Goal: Navigation & Orientation: Find specific page/section

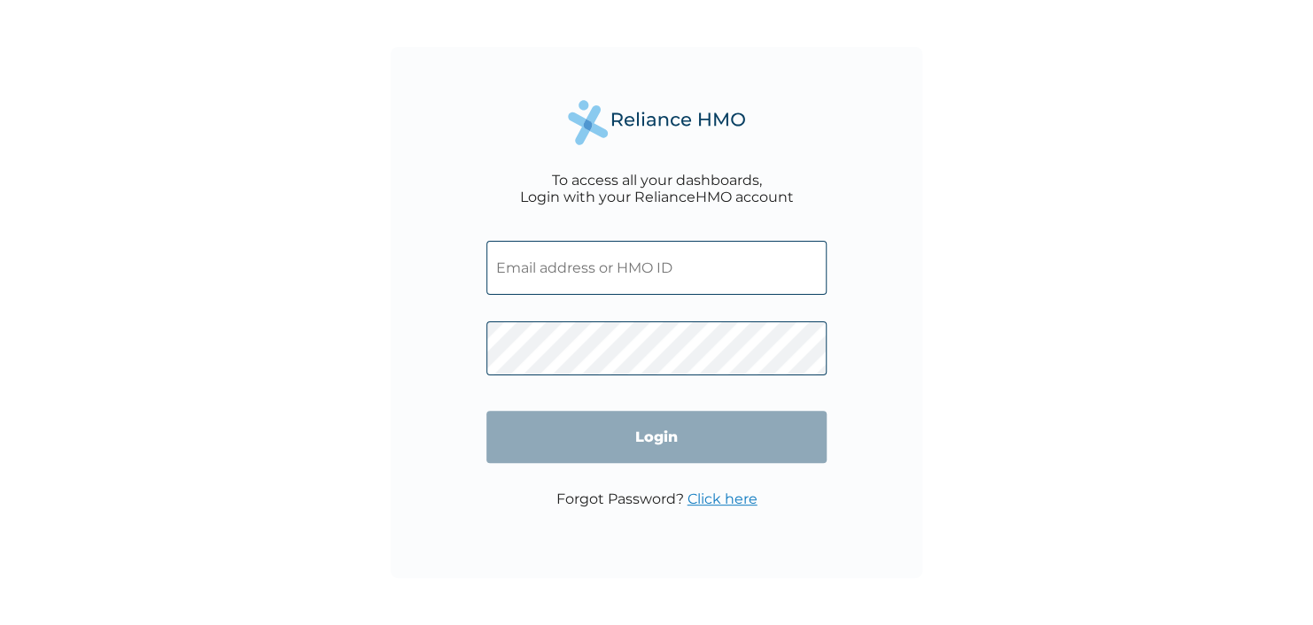
click at [759, 272] on input "text" at bounding box center [656, 268] width 340 height 54
type input "isrealb@laboria.ng"
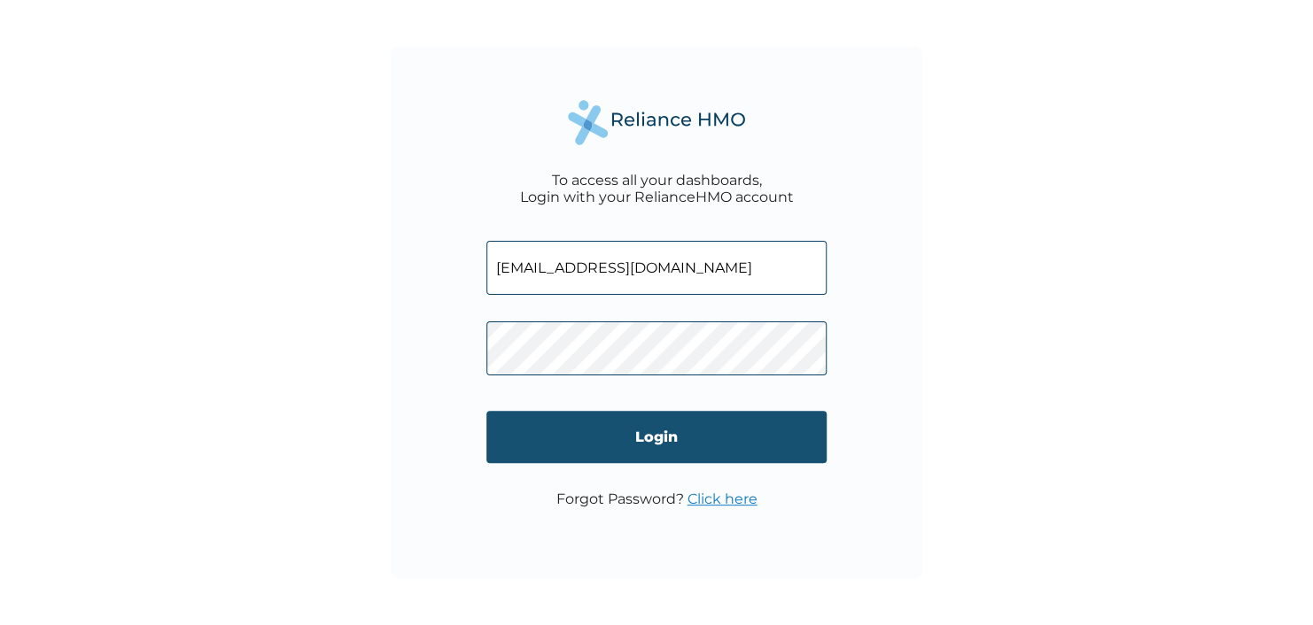
click at [548, 462] on input "Login" at bounding box center [656, 437] width 340 height 52
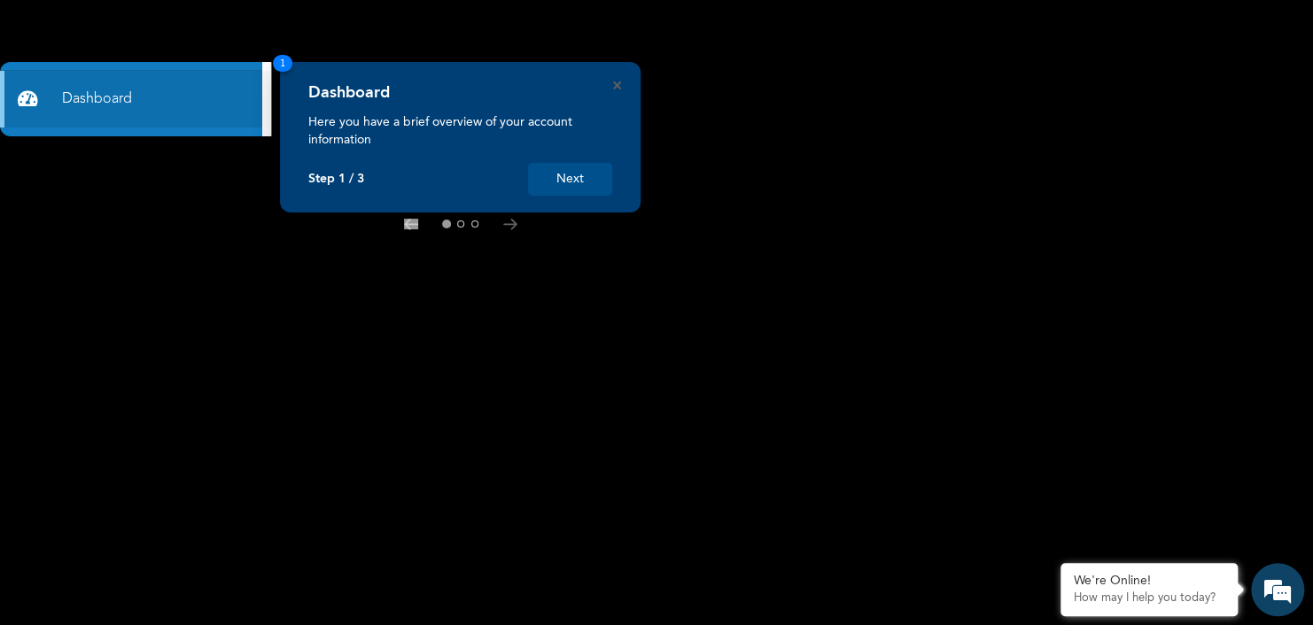
click at [564, 175] on button "Next" at bounding box center [570, 179] width 84 height 33
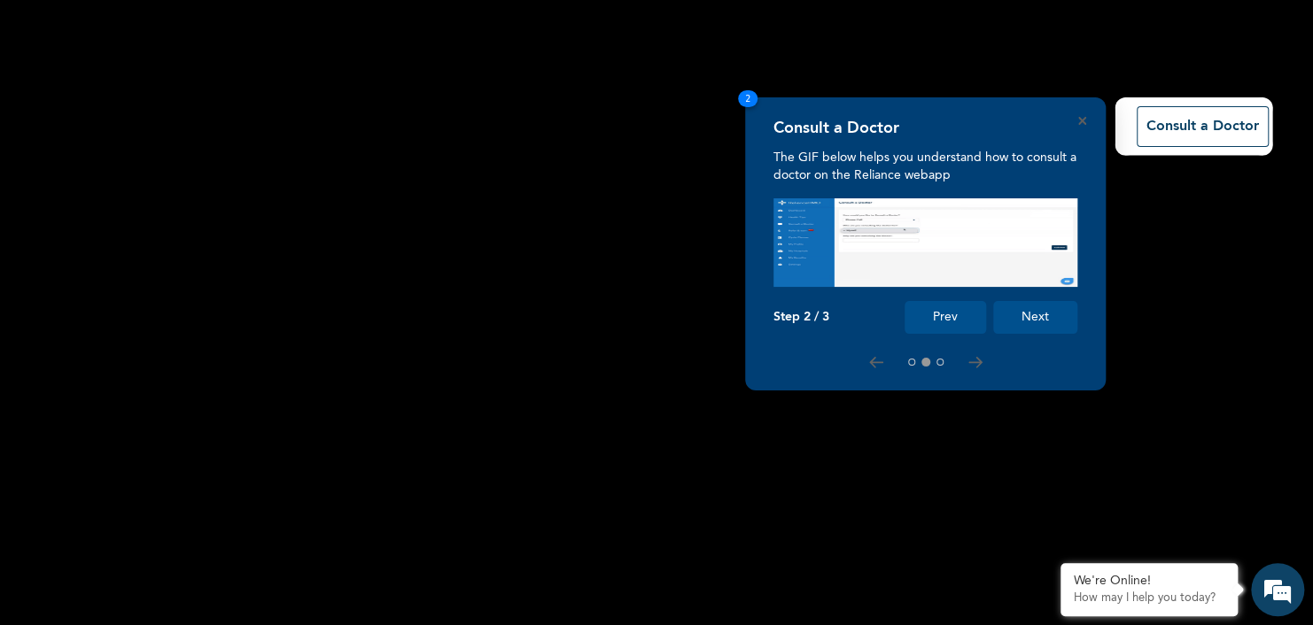
click at [1044, 313] on button "Next" at bounding box center [1035, 317] width 84 height 33
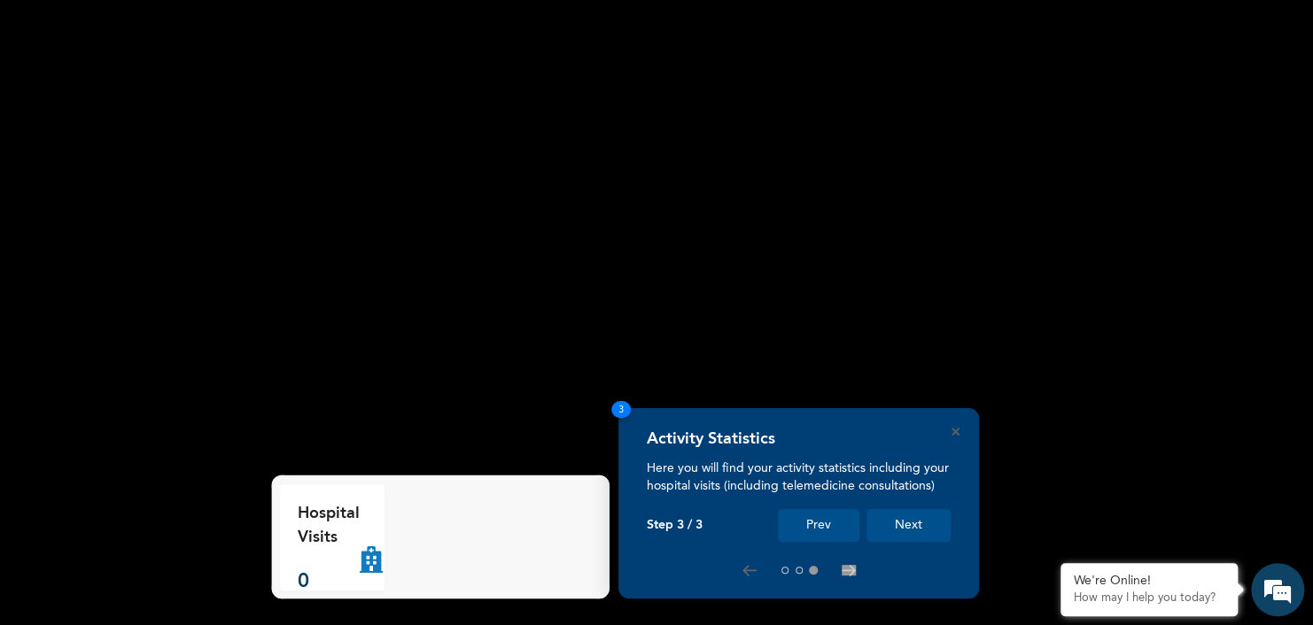
click at [905, 512] on button "Next" at bounding box center [908, 525] width 84 height 33
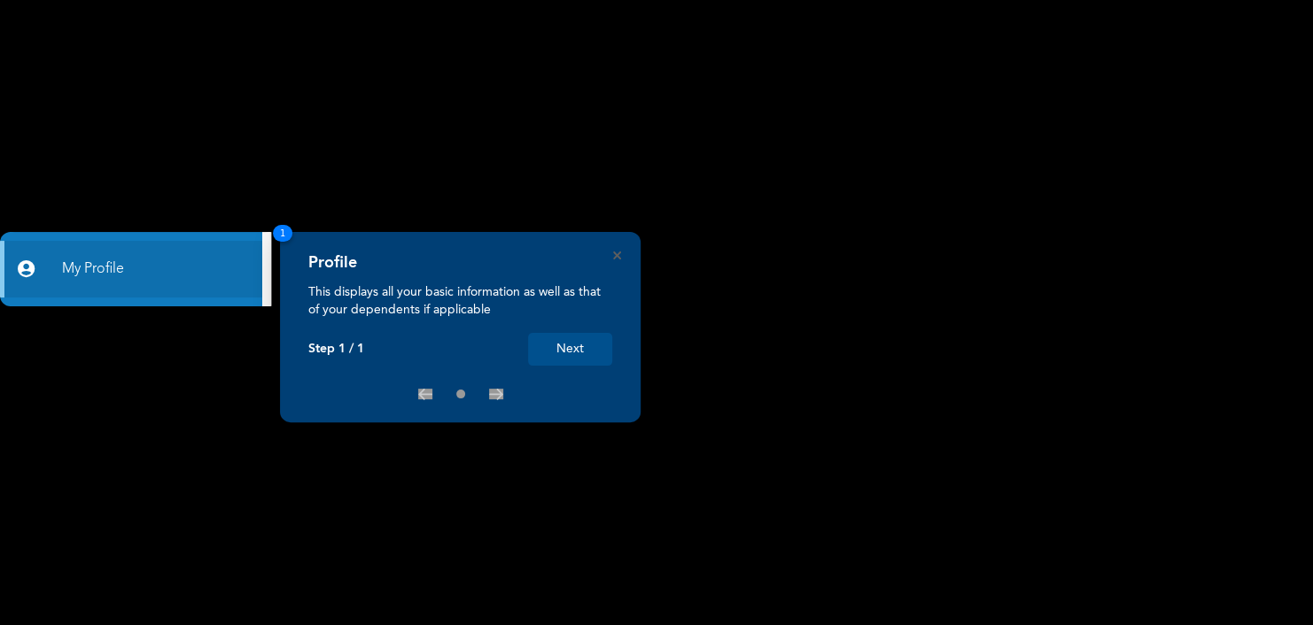
click at [586, 346] on button "Next" at bounding box center [570, 349] width 84 height 33
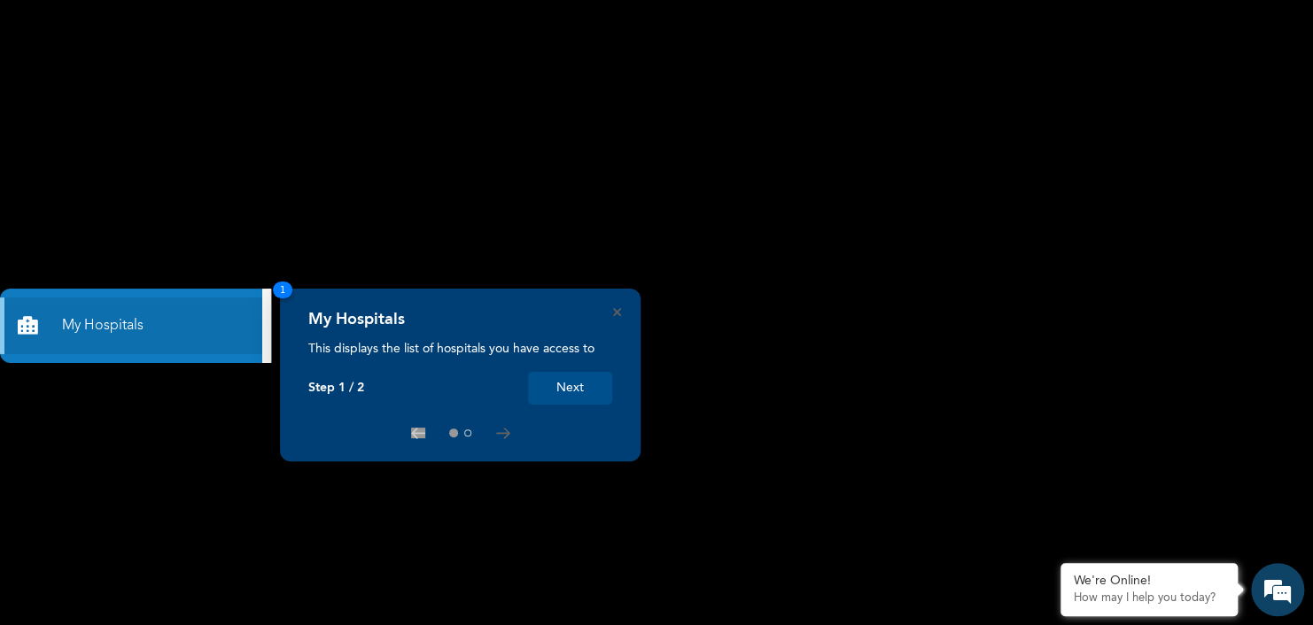
click at [586, 394] on button "Next" at bounding box center [570, 388] width 84 height 33
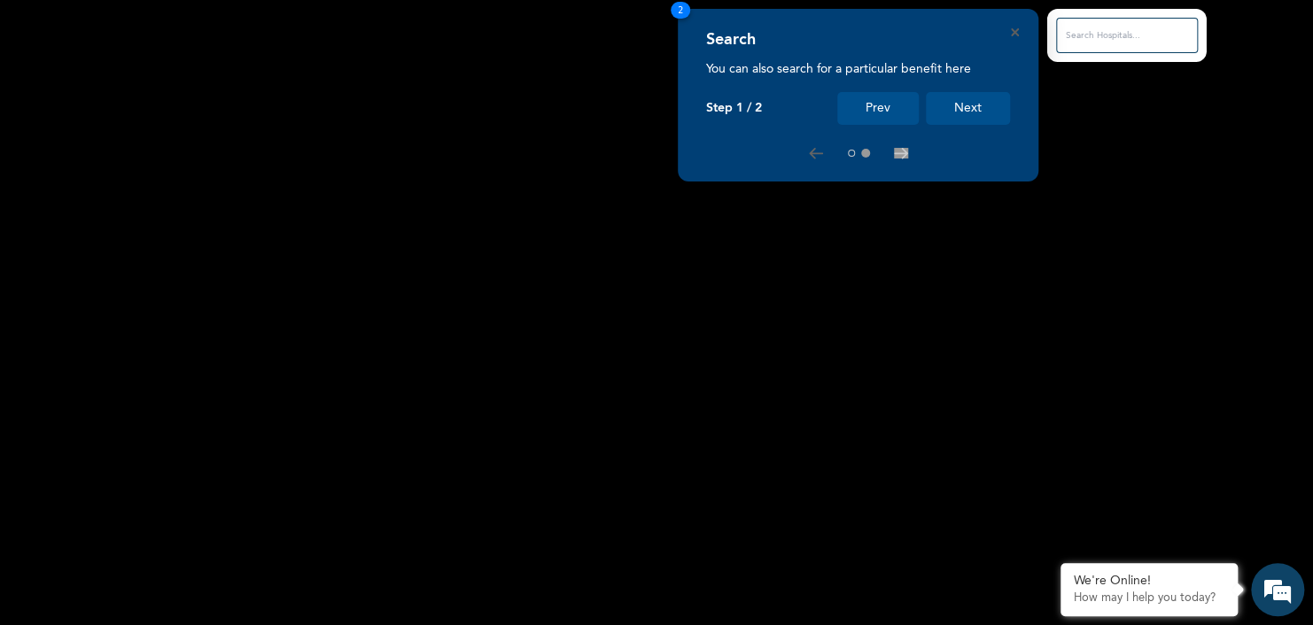
click at [989, 110] on button "Next" at bounding box center [968, 108] width 84 height 33
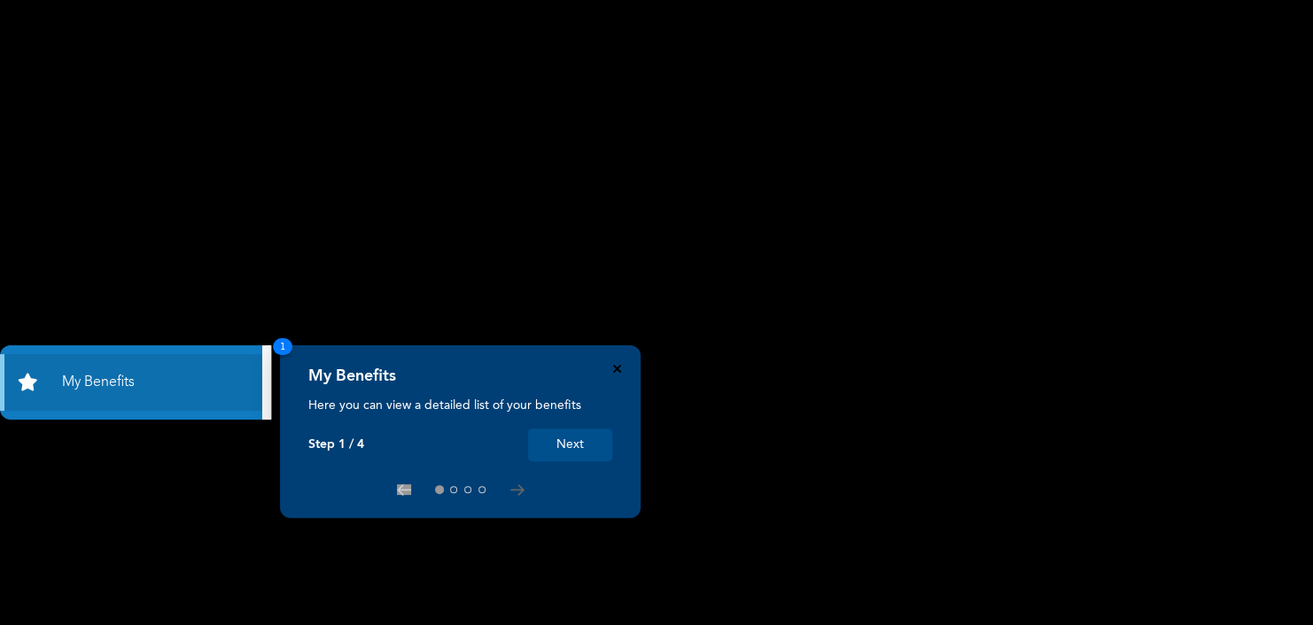
click at [618, 371] on icon "Close" at bounding box center [617, 369] width 8 height 8
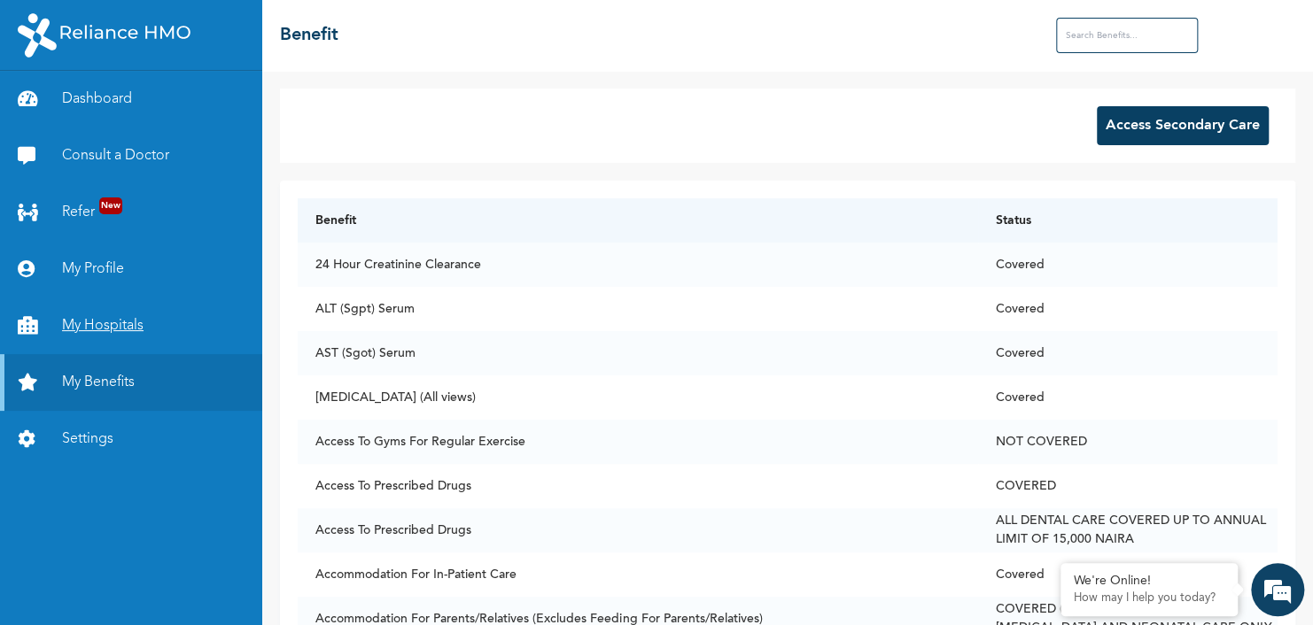
click at [120, 323] on link "My Hospitals" at bounding box center [131, 326] width 262 height 57
